Goal: Task Accomplishment & Management: Manage account settings

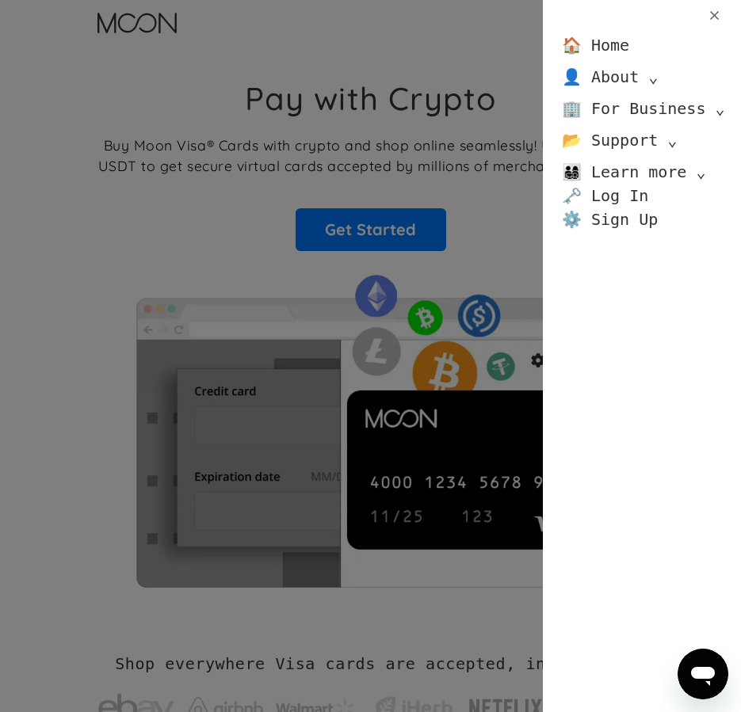
click at [619, 44] on link "🏠 Home" at bounding box center [595, 45] width 67 height 24
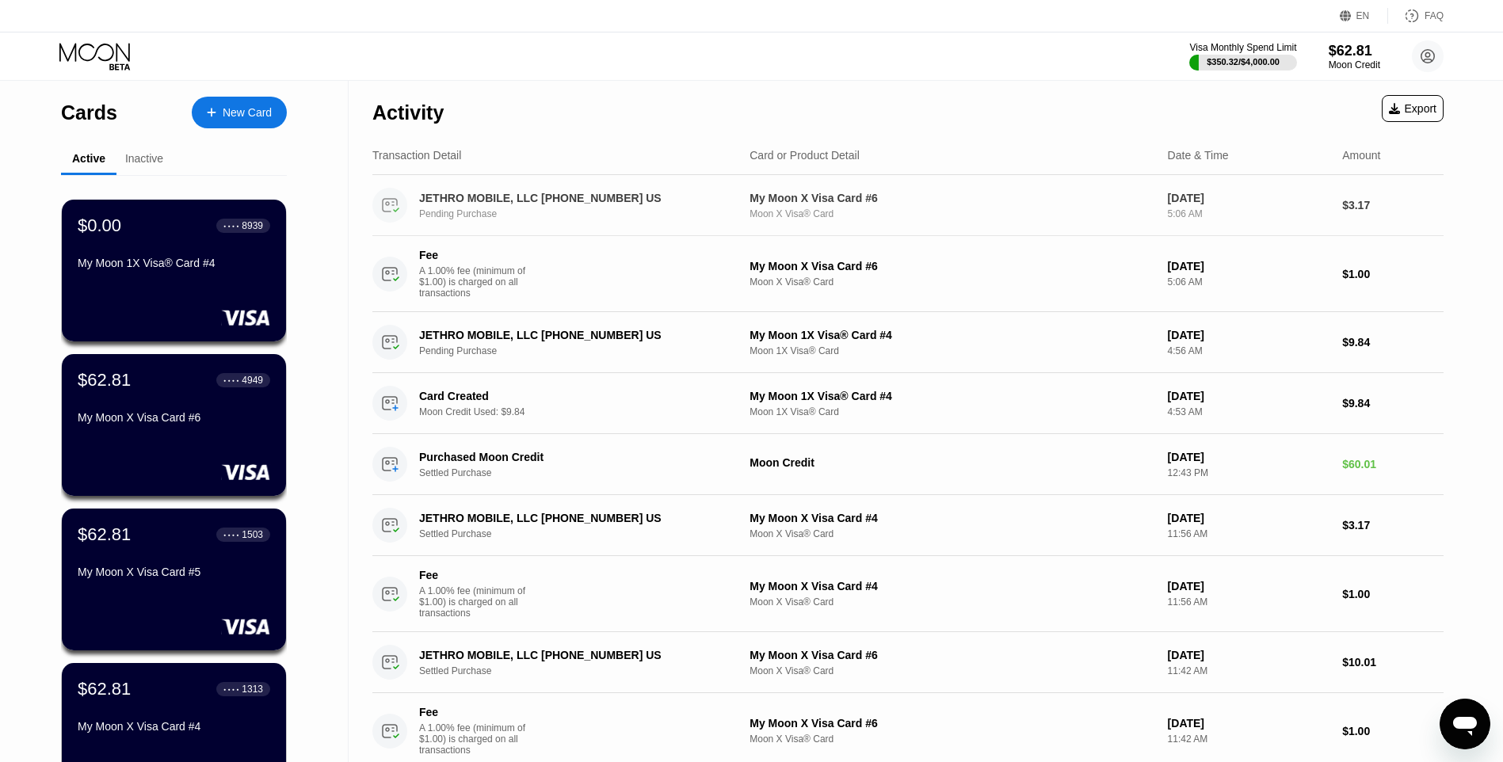
click at [575, 194] on div "JETHRO MOBILE, LLC +18775538476 US" at bounding box center [571, 198] width 305 height 13
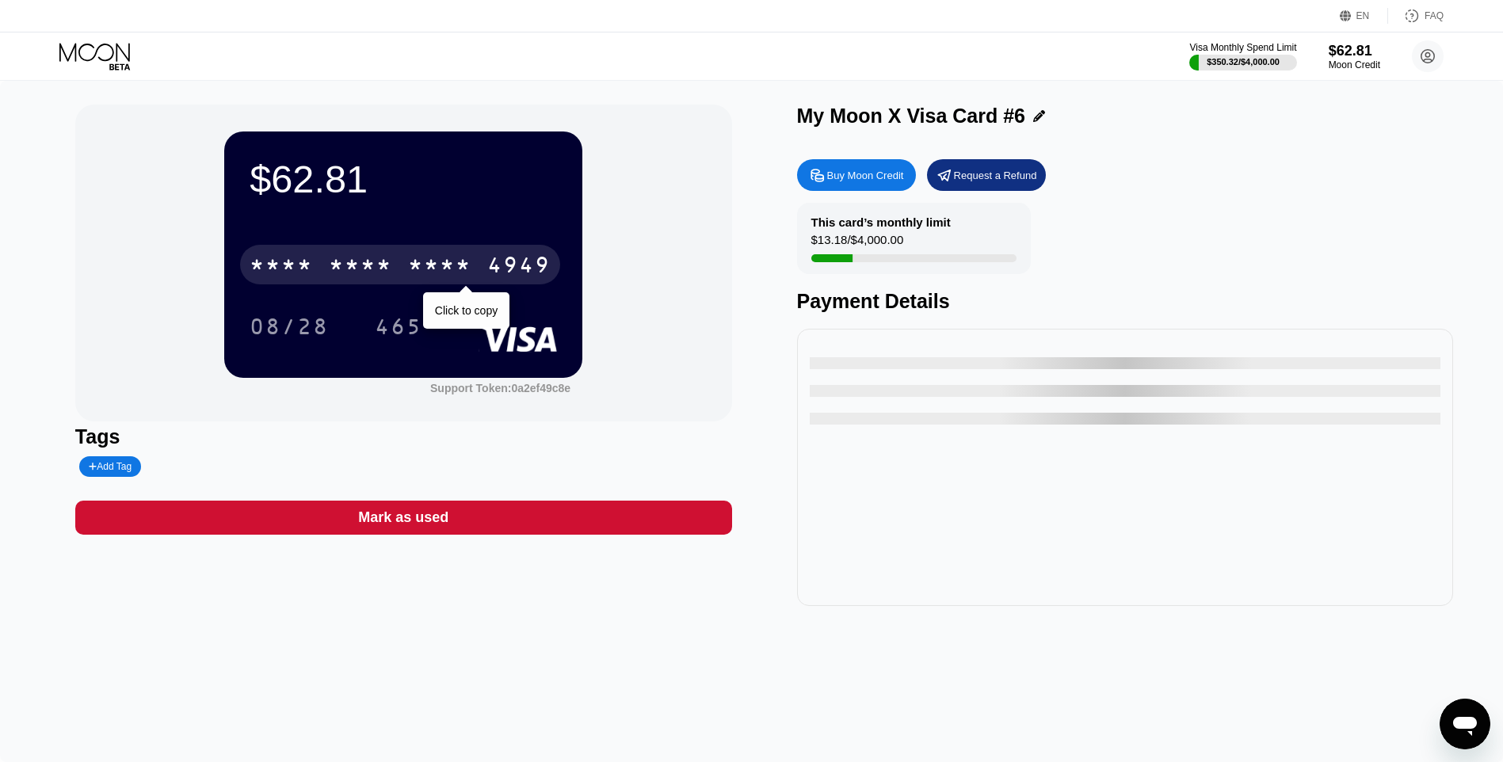
click at [454, 261] on div "* * * *" at bounding box center [439, 266] width 63 height 25
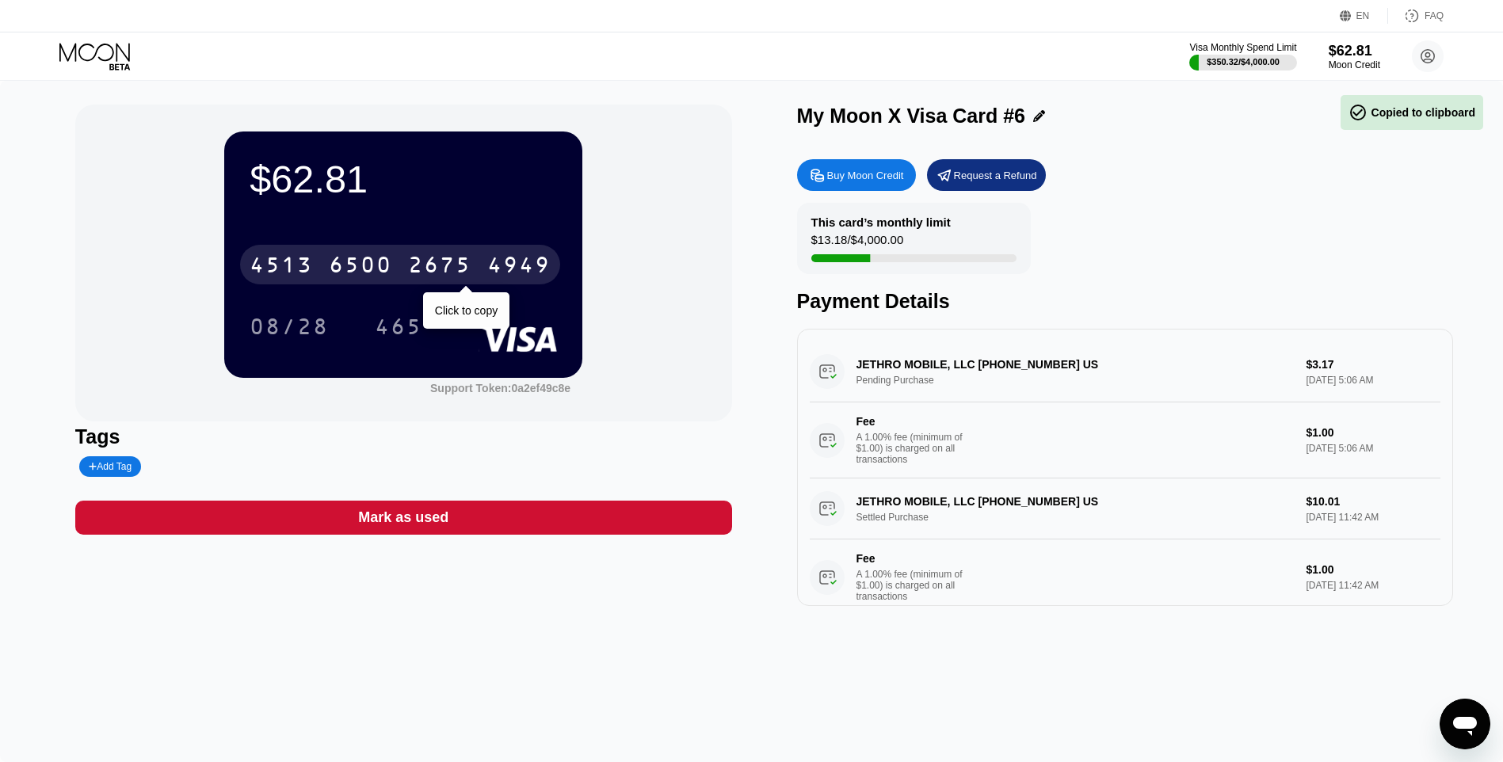
click at [471, 268] on div "2675" at bounding box center [439, 266] width 63 height 25
